Goal: Transaction & Acquisition: Purchase product/service

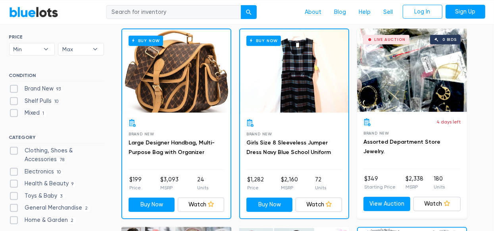
scroll to position [238, 0]
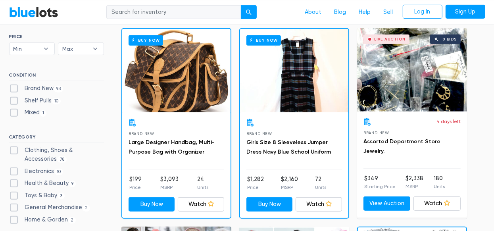
click at [189, 98] on div "Buy Now" at bounding box center [176, 70] width 108 height 83
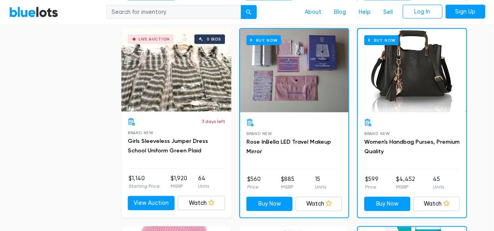
scroll to position [635, 0]
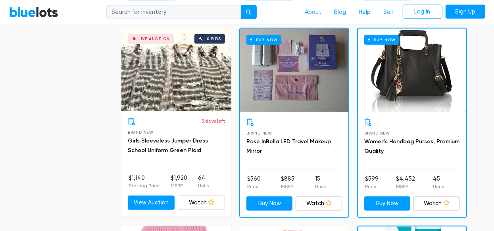
click at [418, 101] on div "Buy Now" at bounding box center [412, 70] width 108 height 83
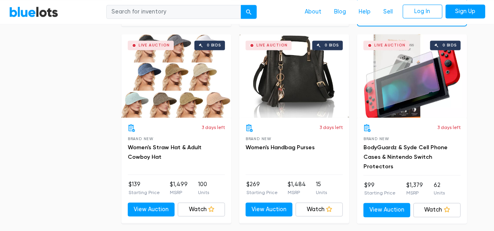
scroll to position [1032, 0]
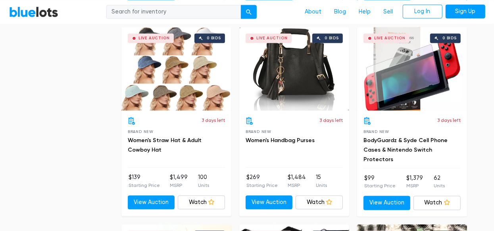
click at [416, 76] on div "Live Auction 0 bids" at bounding box center [412, 68] width 110 height 83
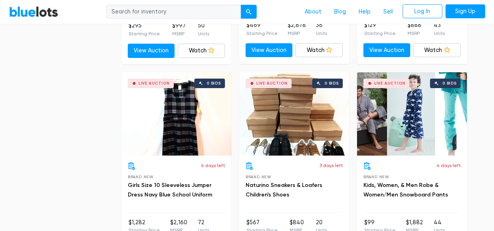
scroll to position [1984, 0]
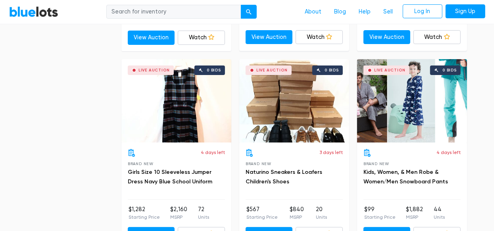
click at [312, 107] on div "Live Auction 0 bids" at bounding box center [294, 100] width 110 height 83
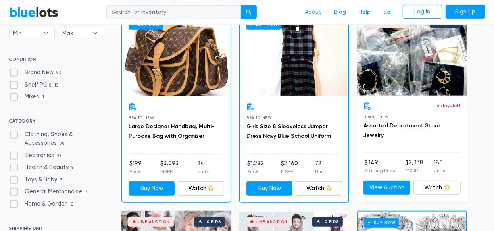
scroll to position [0, 0]
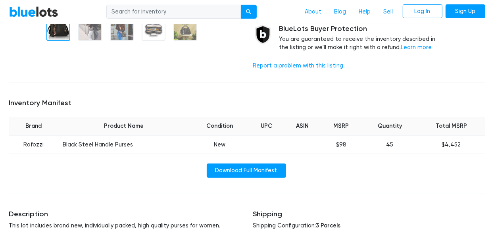
scroll to position [198, 0]
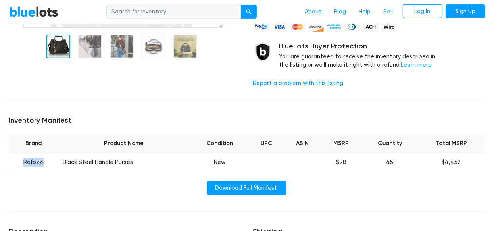
drag, startPoint x: 24, startPoint y: 160, endPoint x: 47, endPoint y: 163, distance: 23.6
click at [47, 162] on td "Rofozzi" at bounding box center [33, 162] width 49 height 19
copy td "Rofozzi"
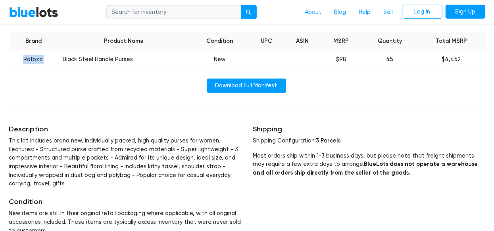
scroll to position [150, 0]
